Goal: Transaction & Acquisition: Subscribe to service/newsletter

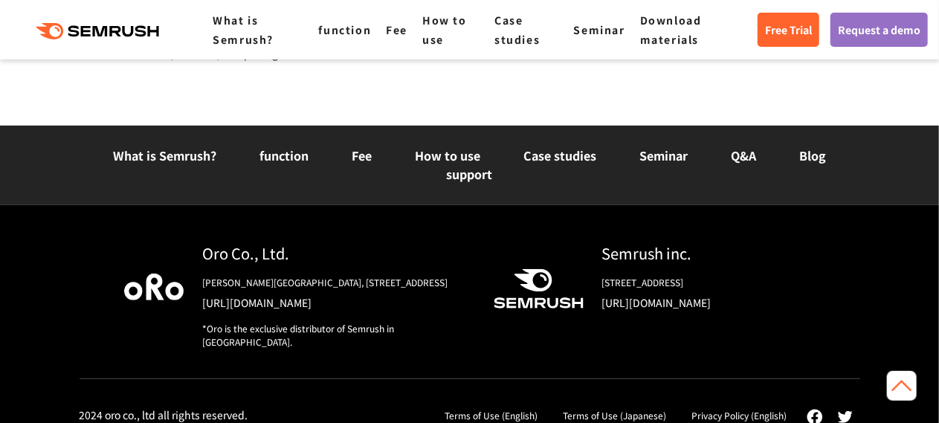
scroll to position [5922, 0]
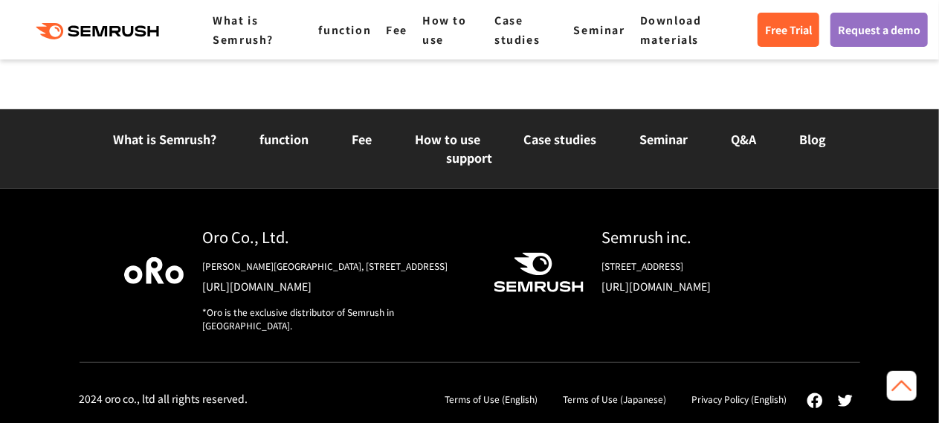
click at [910, 385] on link at bounding box center [902, 386] width 30 height 30
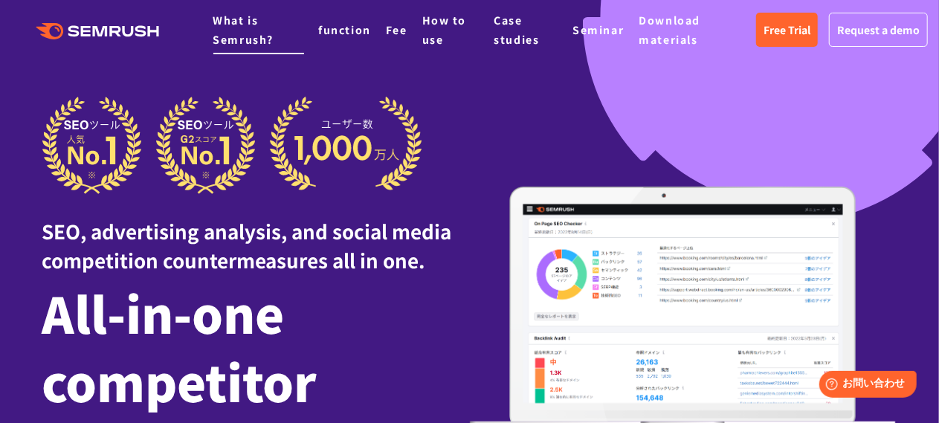
click at [259, 44] on font "What is Semrush?" at bounding box center [243, 30] width 61 height 34
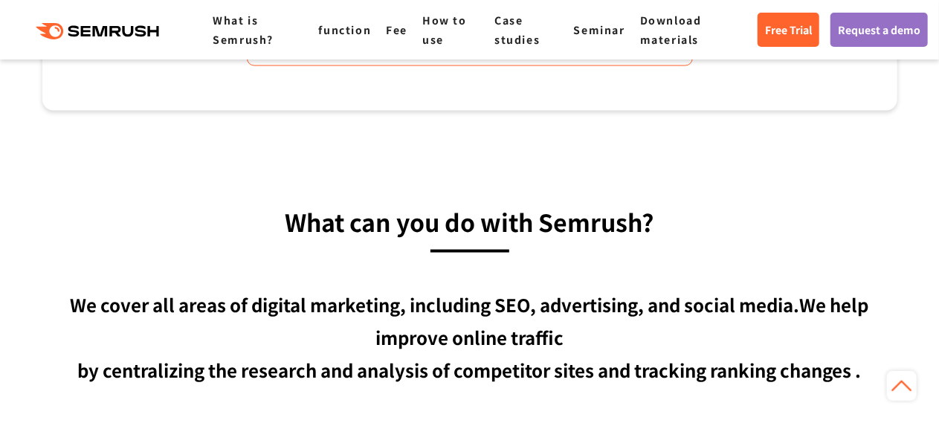
scroll to position [683, 0]
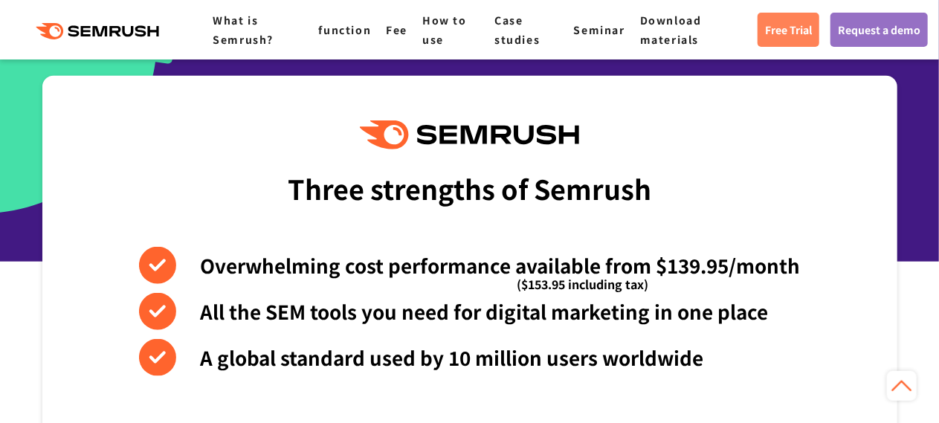
click at [794, 33] on font "Free Trial" at bounding box center [788, 29] width 47 height 15
